Goal: Transaction & Acquisition: Purchase product/service

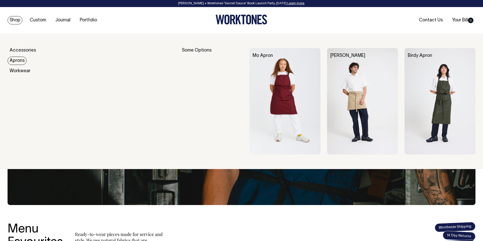
click at [15, 61] on link "Aprons" at bounding box center [17, 61] width 19 height 8
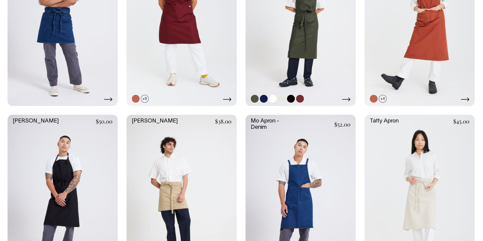
scroll to position [310, 0]
click at [271, 99] on link at bounding box center [273, 99] width 8 height 8
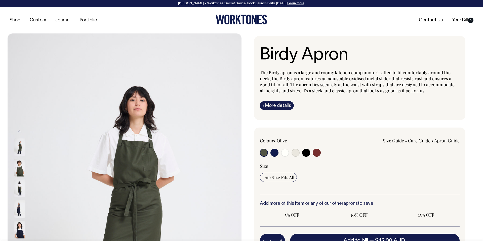
radio input "true"
select select "Off-White"
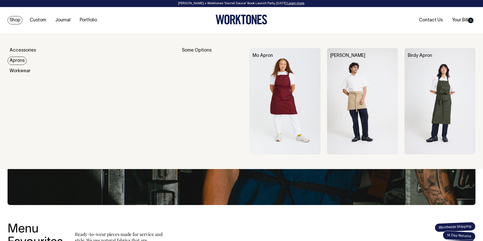
click at [17, 58] on link "Aprons" at bounding box center [17, 61] width 19 height 8
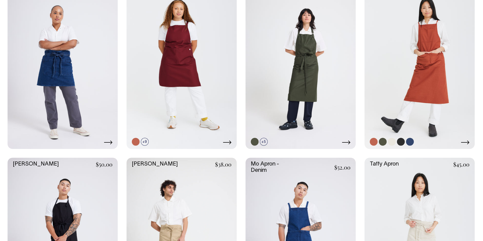
scroll to position [267, 0]
click at [273, 141] on link at bounding box center [273, 142] width 8 height 8
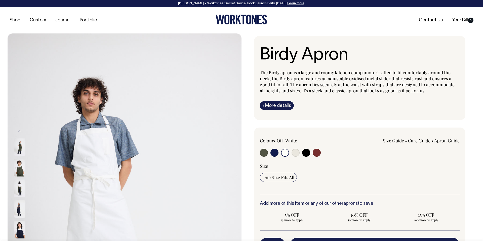
select select "Off-White"
click at [428, 219] on span "100 more to apply" at bounding box center [426, 220] width 59 height 4
click at [428, 219] on input "15% OFF 100 more to apply" at bounding box center [426, 216] width 64 height 13
radio input "true"
type input "100"
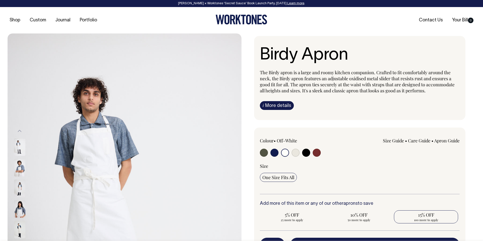
radio input "true"
select select
type input "100"
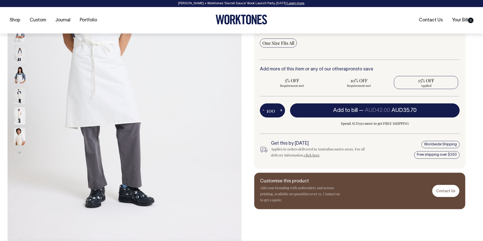
scroll to position [135, 0]
